Goal: Task Accomplishment & Management: Use online tool/utility

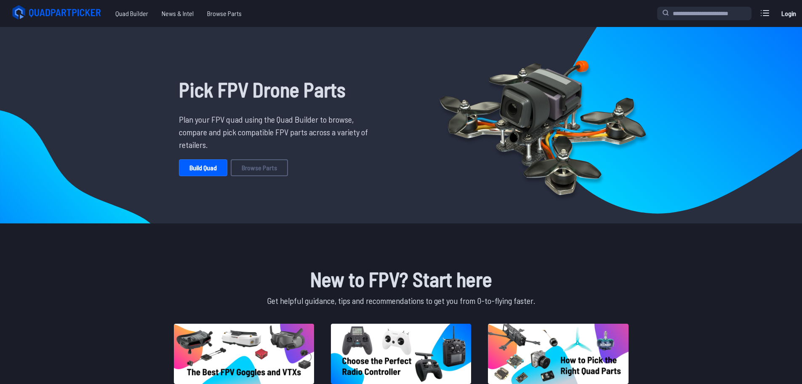
scroll to position [51, 0]
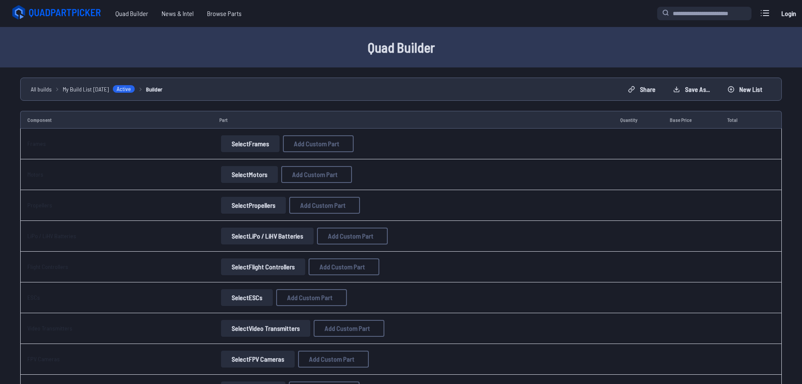
click at [254, 139] on button "Select Frames" at bounding box center [250, 143] width 59 height 17
click at [241, 137] on button "Select Frames" at bounding box center [250, 143] width 59 height 17
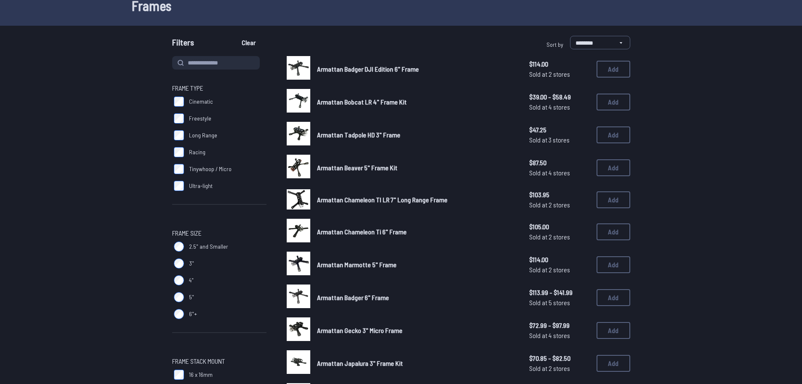
scroll to position [44, 0]
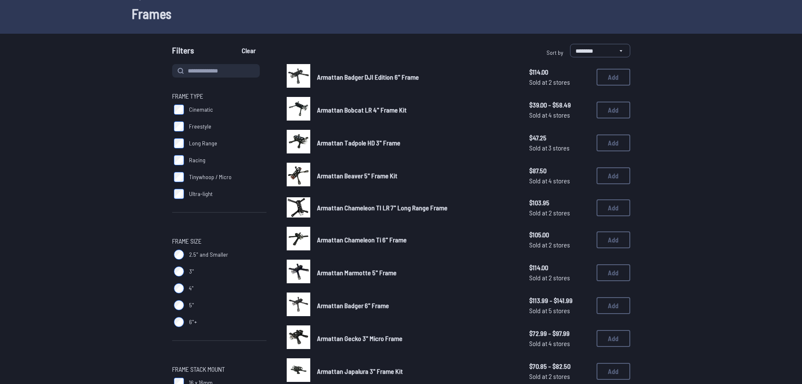
click at [184, 321] on label "6"+" at bounding box center [219, 321] width 94 height 17
